Goal: Task Accomplishment & Management: Complete application form

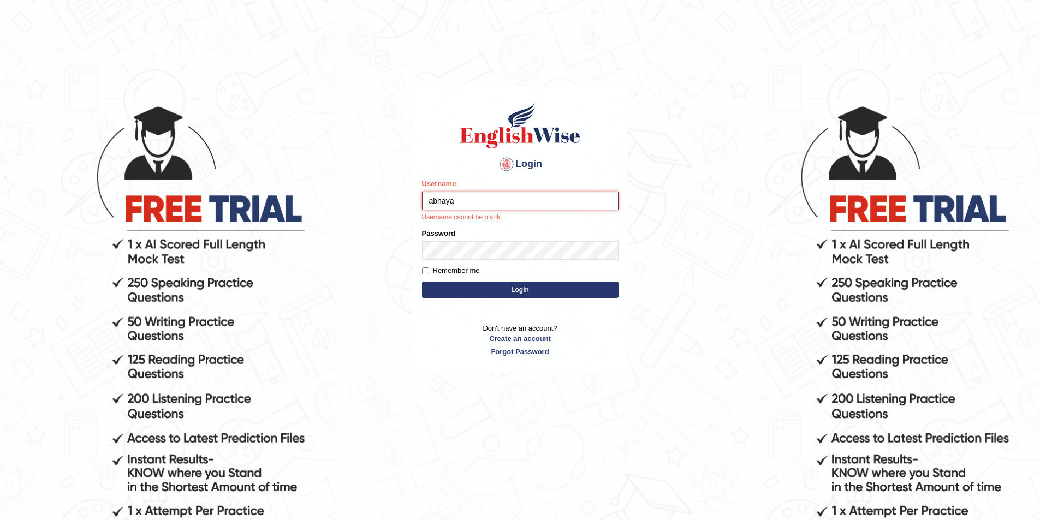
type input "abhaya"
click at [491, 283] on button "Login" at bounding box center [520, 290] width 197 height 16
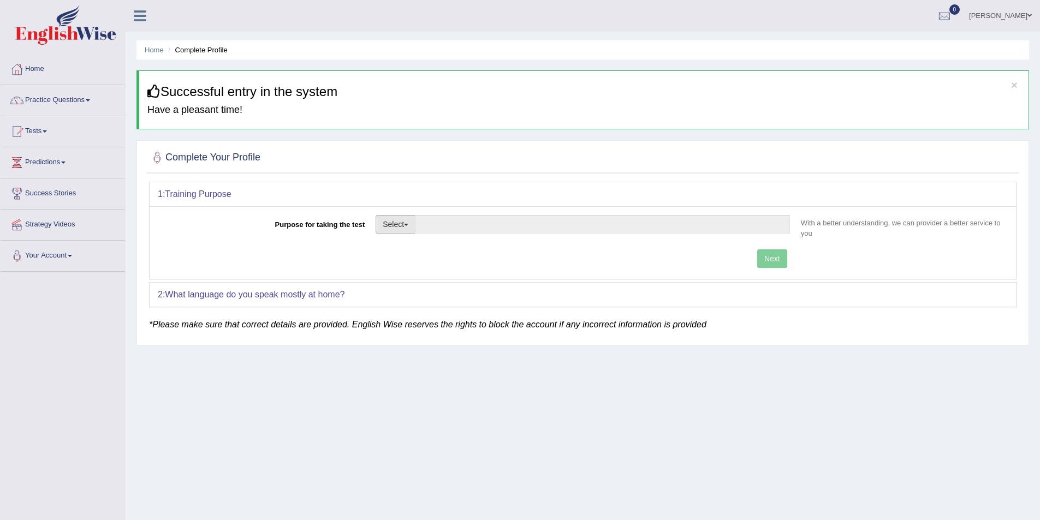
click at [403, 218] on button "Select" at bounding box center [396, 224] width 40 height 19
click at [417, 264] on link "Permanent Residency" at bounding box center [424, 262] width 97 height 14
type input "Permanent Residency"
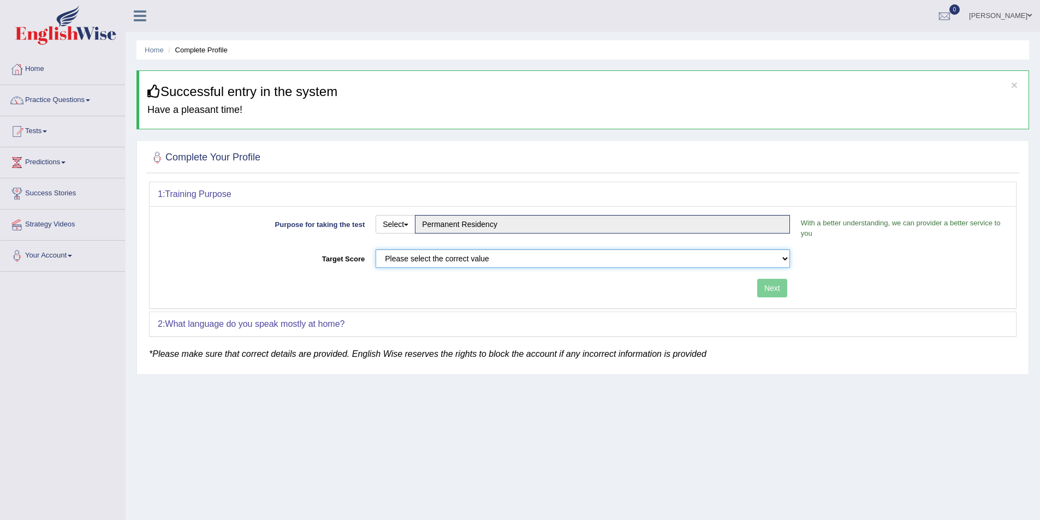
click at [590, 256] on select "Please select the correct value 50 (6 bands) 58 (6.5 bands) 65 (7 bands) 79 (8 …" at bounding box center [583, 259] width 414 height 19
select select "79"
click at [376, 250] on select "Please select the correct value 50 (6 bands) 58 (6.5 bands) 65 (7 bands) 79 (8 …" at bounding box center [583, 259] width 414 height 19
click at [783, 287] on button "Next" at bounding box center [772, 288] width 30 height 19
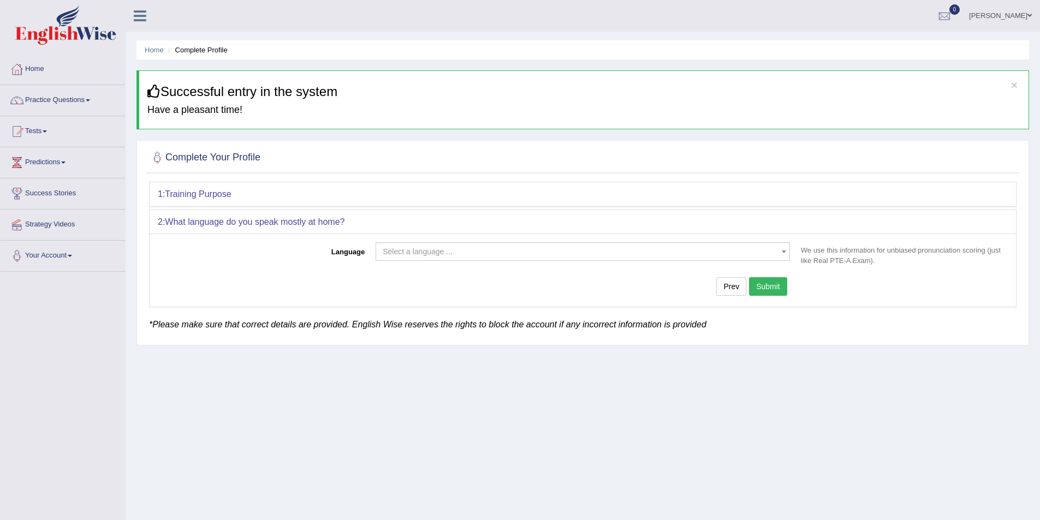
click at [425, 257] on span "Select a language ..." at bounding box center [580, 251] width 394 height 11
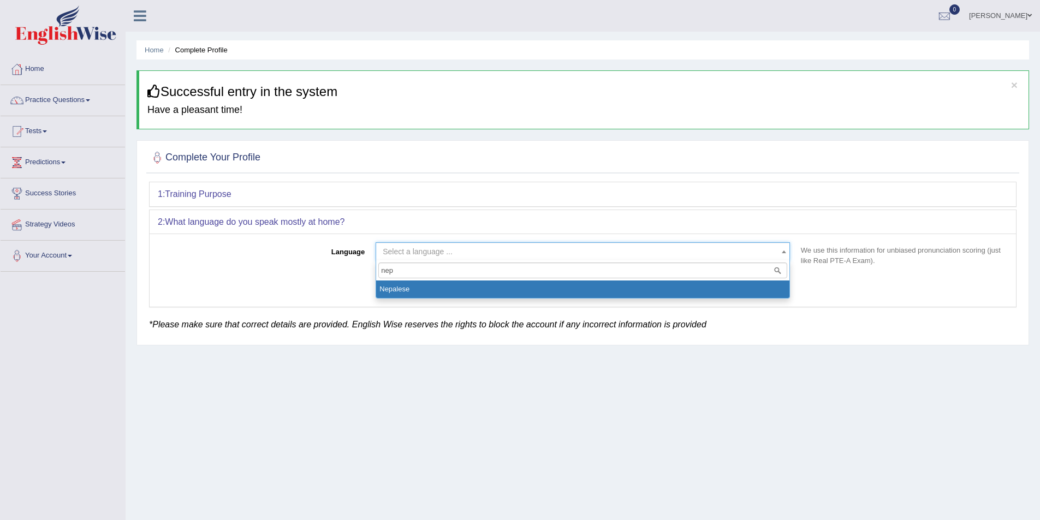
type input "nepa"
select select "Nepalese"
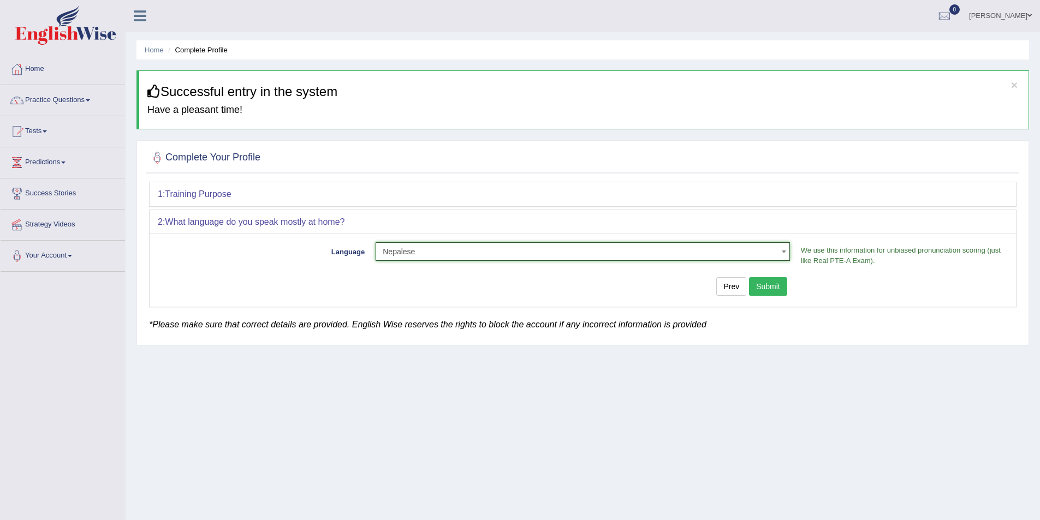
click at [774, 292] on button "Submit" at bounding box center [768, 286] width 38 height 19
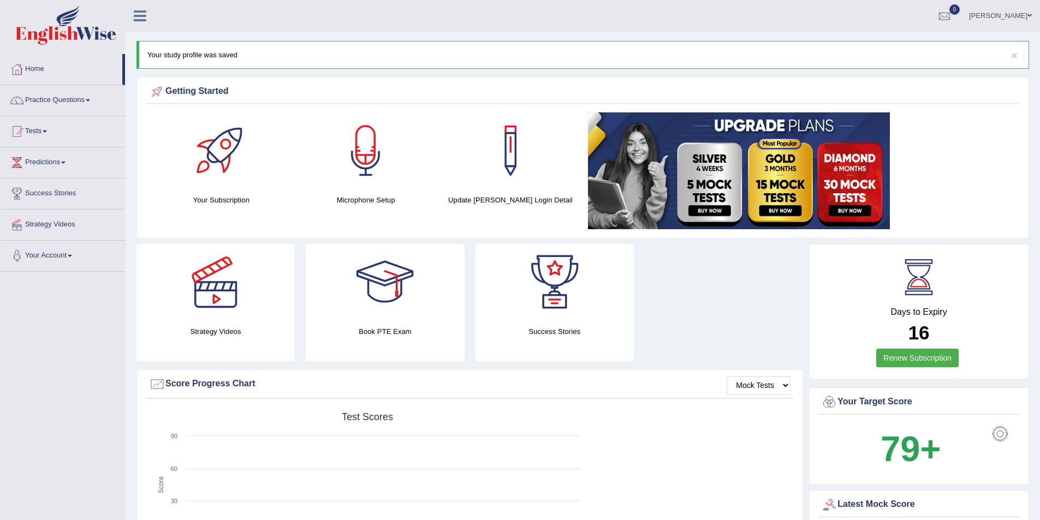
click at [1009, 11] on link "Abhaya Budhathoki" at bounding box center [1000, 14] width 79 height 28
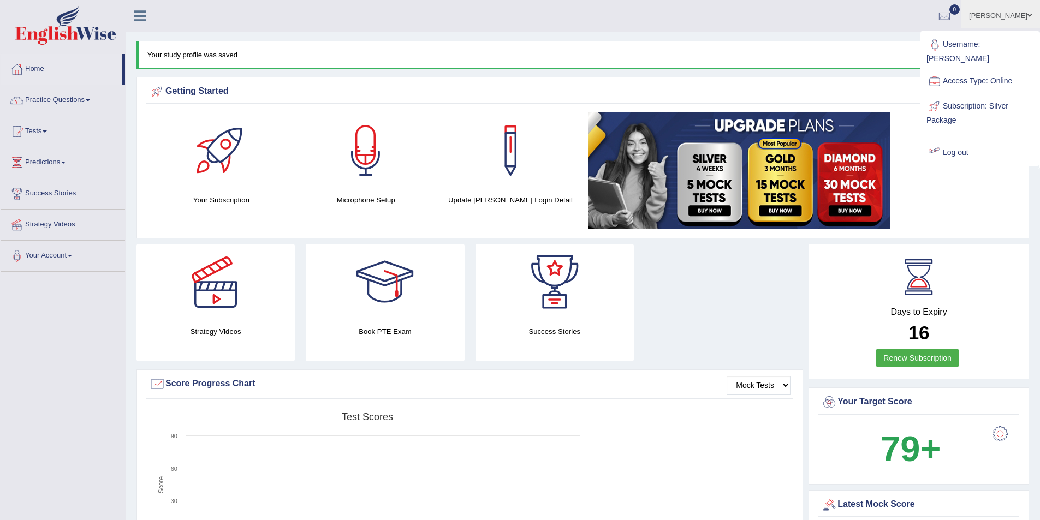
click at [971, 140] on link "Log out" at bounding box center [980, 152] width 118 height 25
